Goal: Find specific page/section

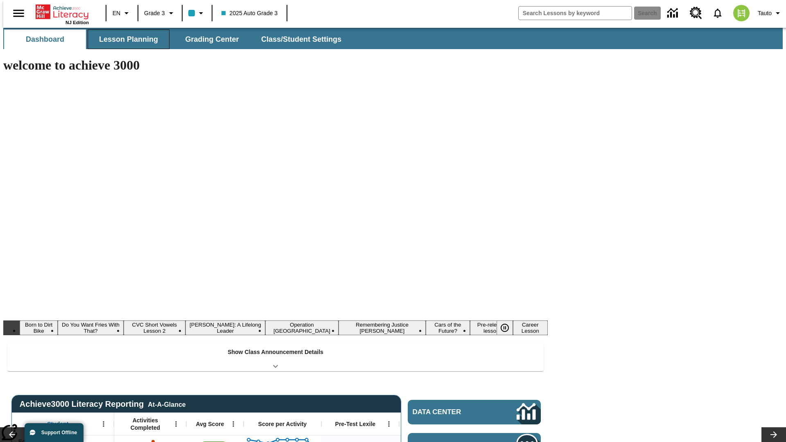
click at [125, 39] on button "Lesson Planning" at bounding box center [129, 39] width 82 height 20
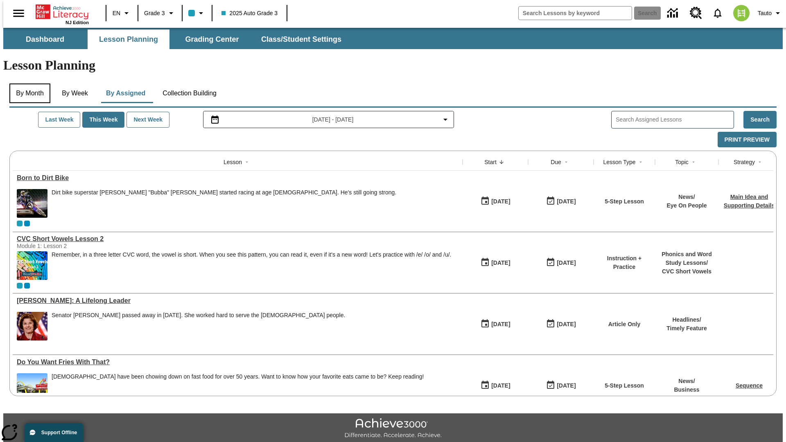
click at [27, 84] on button "By Month" at bounding box center [29, 94] width 41 height 20
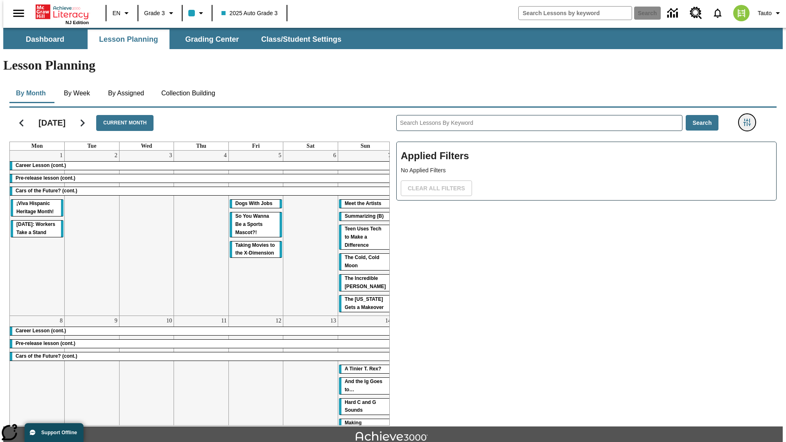
click at [750, 119] on icon "Filters Side menu" at bounding box center [747, 122] width 7 height 7
